Goal: Information Seeking & Learning: Learn about a topic

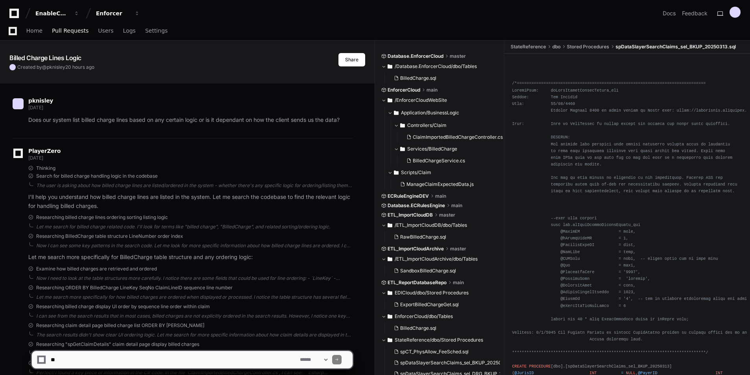
scroll to position [1032, 0]
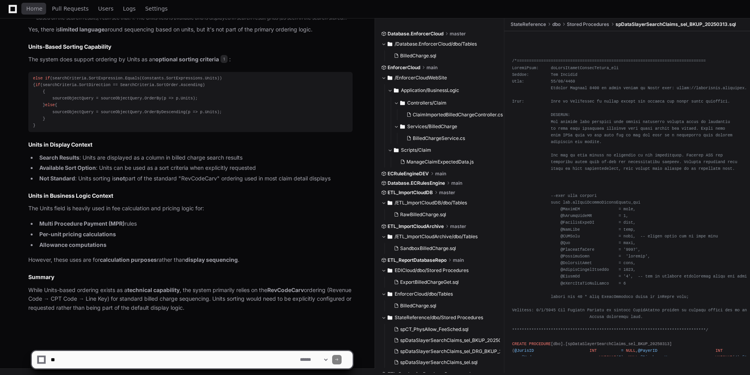
click at [15, 11] on icon at bounding box center [13, 8] width 8 height 9
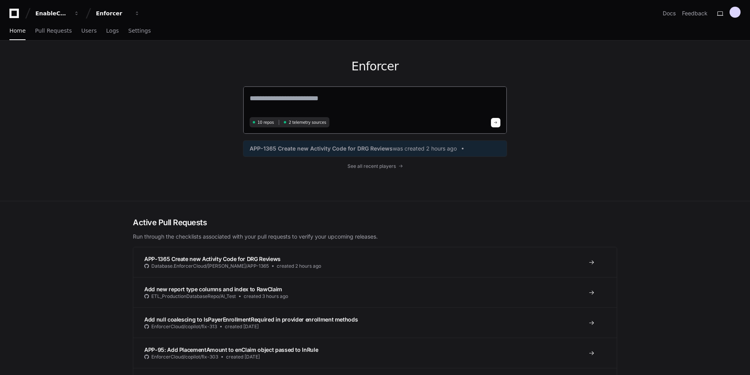
click at [320, 99] on textarea at bounding box center [375, 104] width 251 height 22
type textarea "**********"
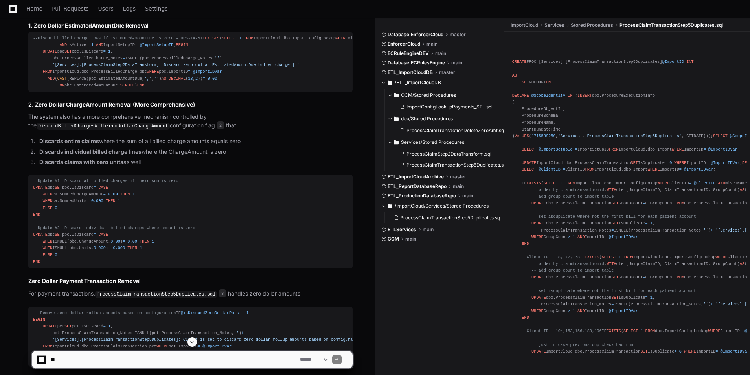
scroll to position [403, 0]
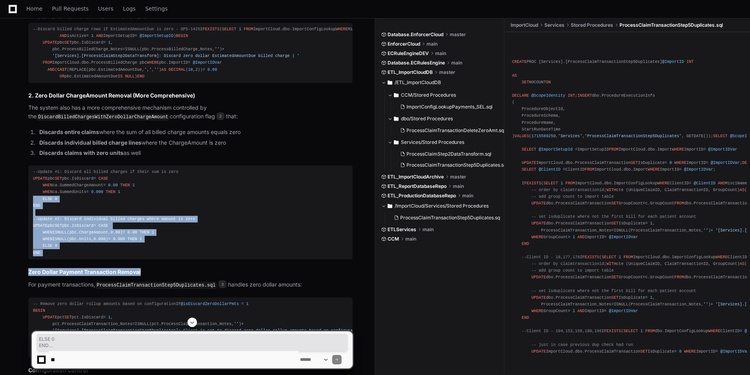
drag, startPoint x: 160, startPoint y: 324, endPoint x: 24, endPoint y: 243, distance: 158.4
click at [24, 243] on div "ProcessClaimStep2DataTransform.sql 2 ProcessClaimTransactionStep5Duplicates.sql…" at bounding box center [183, 185] width 340 height 529
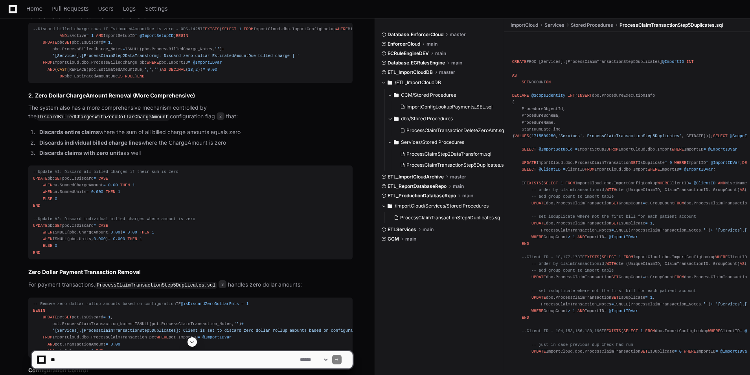
drag, startPoint x: 24, startPoint y: 243, endPoint x: 139, endPoint y: 162, distance: 140.6
click at [139, 162] on article "Yes, there is extensive code in the ETL process that removes zero dollar billed…" at bounding box center [190, 203] width 324 height 494
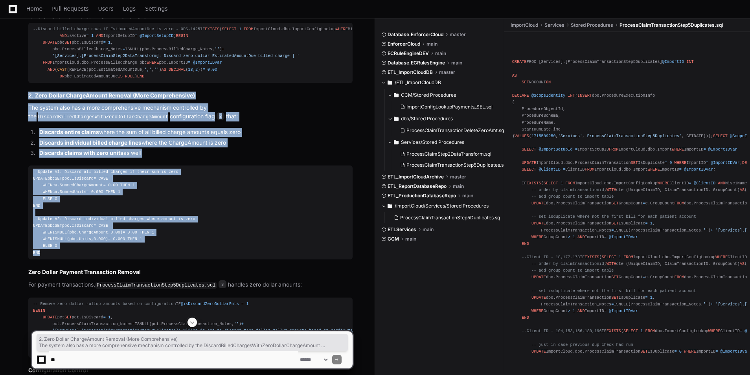
drag, startPoint x: 118, startPoint y: 306, endPoint x: 26, endPoint y: 136, distance: 193.1
click at [26, 136] on div "ProcessClaimStep2DataTransform.sql 2 ProcessClaimTransactionStep5Duplicates.sql…" at bounding box center [183, 185] width 340 height 529
click at [269, 137] on li "Discards entire claims where the sum of all billed charge amounts equals zero" at bounding box center [195, 132] width 316 height 9
click at [310, 137] on li "Discards entire claims where the sum of all billed charge amounts equals zero" at bounding box center [195, 132] width 316 height 9
click at [304, 137] on li "Discards entire claims where the sum of all billed charge amounts equals zero" at bounding box center [195, 132] width 316 height 9
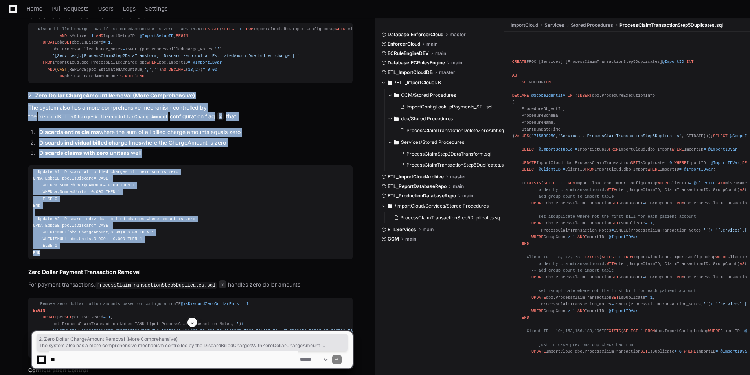
click at [21, 134] on div "ProcessClaimStep2DataTransform.sql 2 ProcessClaimTransactionStep5Duplicates.sql…" at bounding box center [183, 185] width 340 height 529
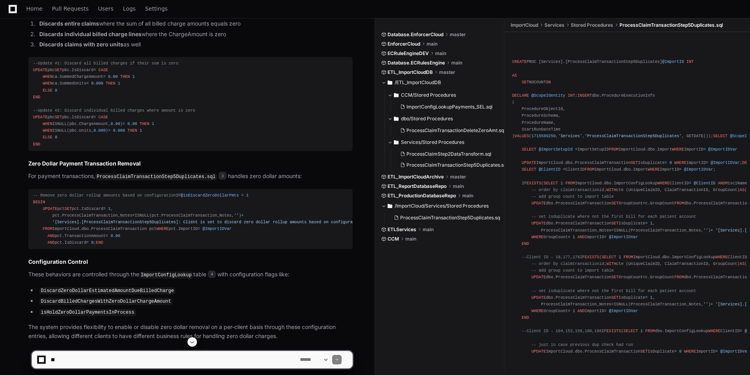
scroll to position [619, 0]
